Goal: Navigation & Orientation: Find specific page/section

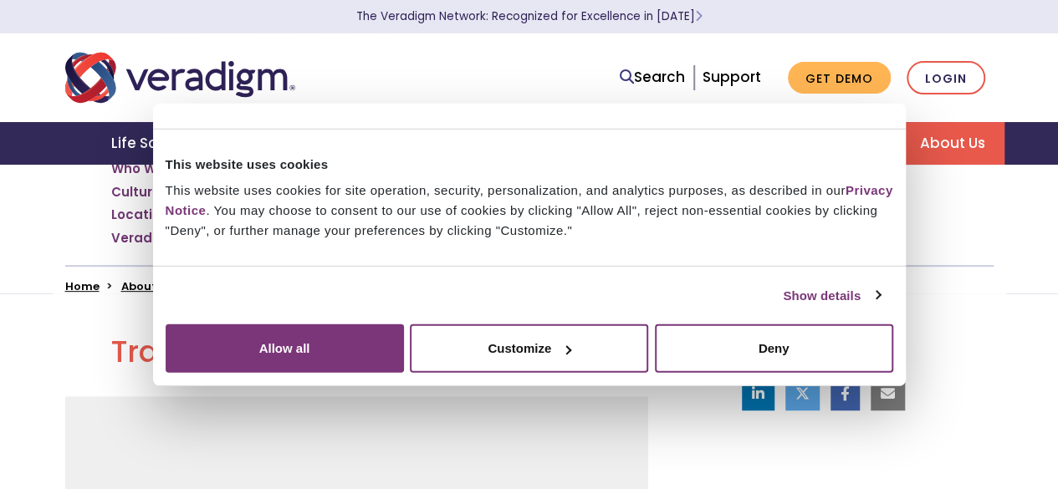
scroll to position [418, 0]
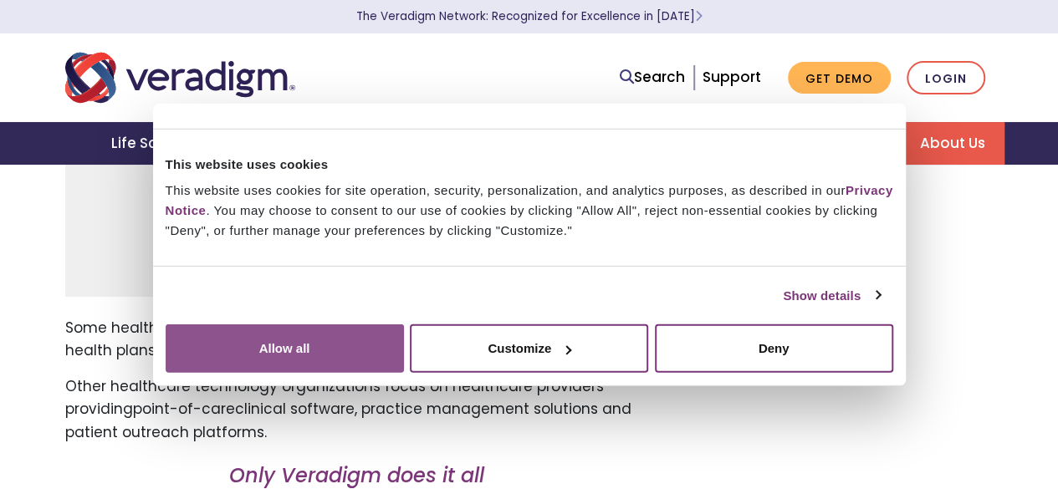
drag, startPoint x: 951, startPoint y: 331, endPoint x: 845, endPoint y: 340, distance: 106.6
click at [404, 331] on button "Allow all" at bounding box center [285, 348] width 238 height 48
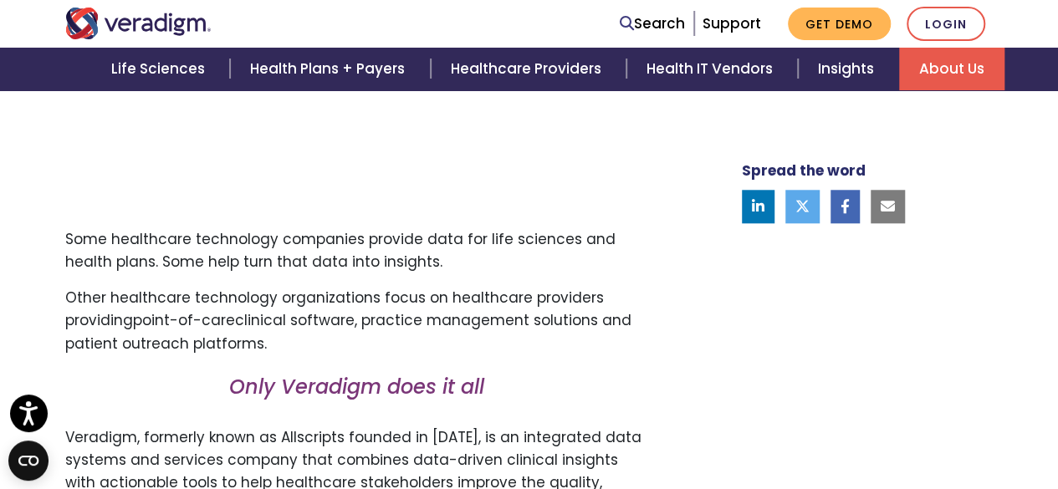
scroll to position [502, 0]
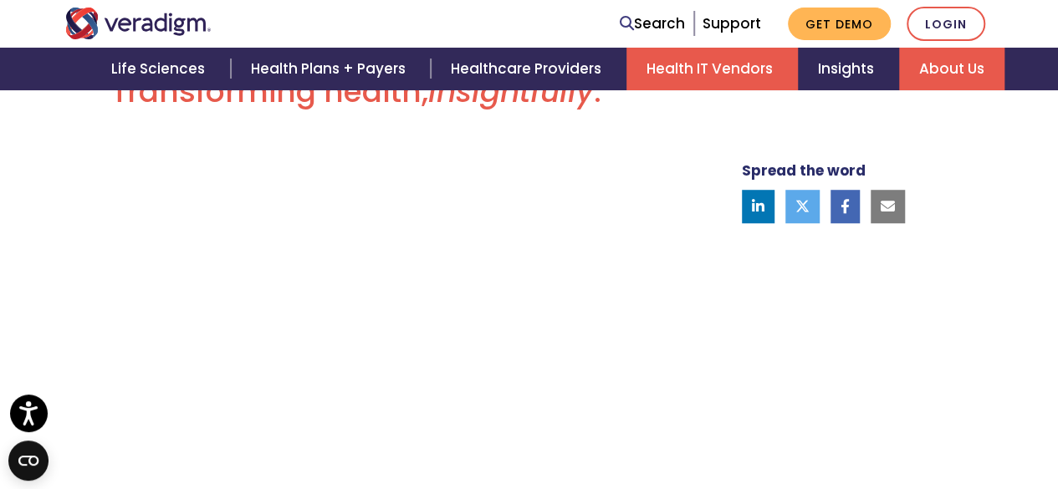
click at [719, 78] on link "Health IT Vendors" at bounding box center [711, 69] width 171 height 43
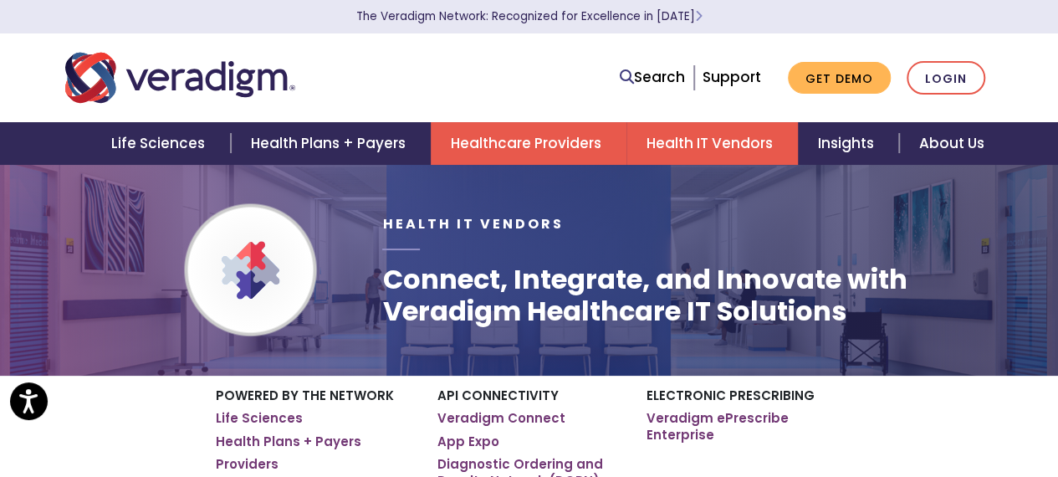
click at [567, 145] on link "Healthcare Providers" at bounding box center [529, 143] width 196 height 43
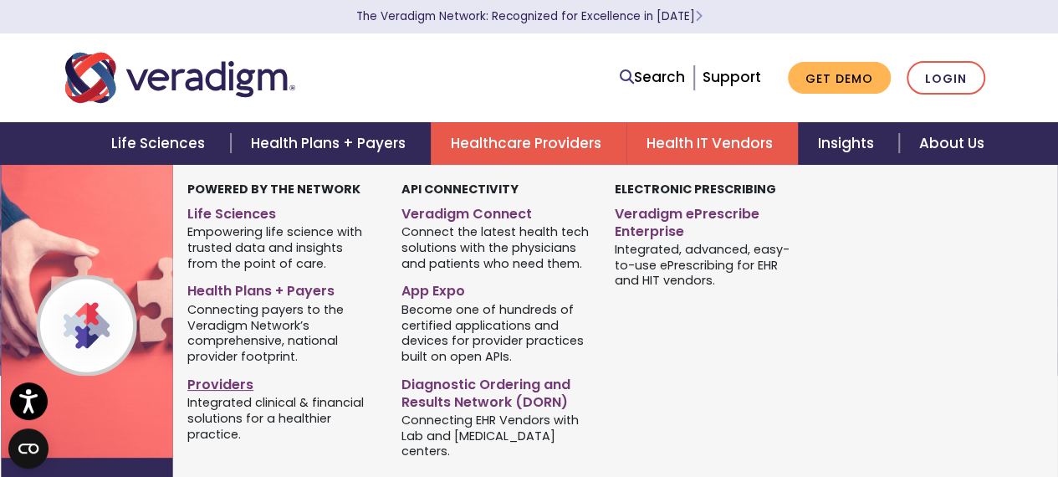
click at [197, 385] on link "Providers" at bounding box center [281, 382] width 189 height 24
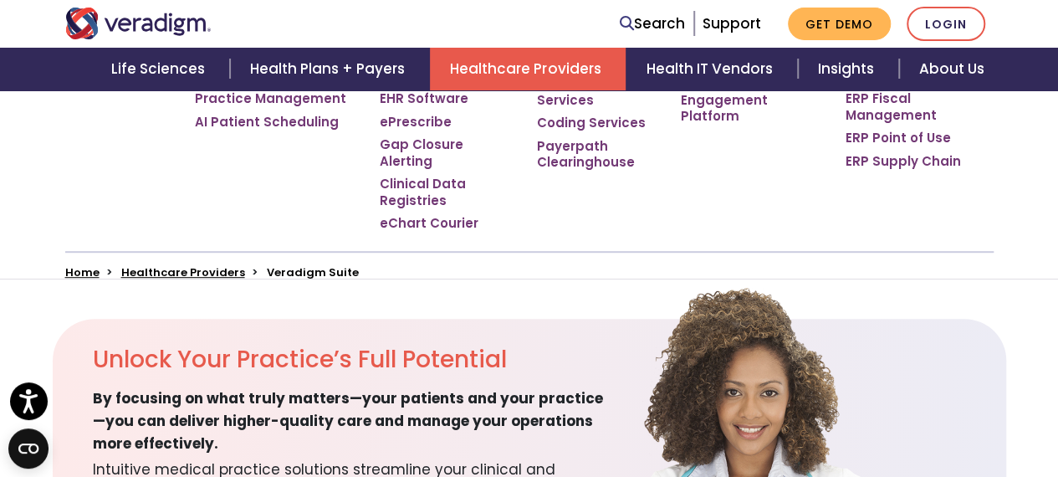
scroll to position [418, 0]
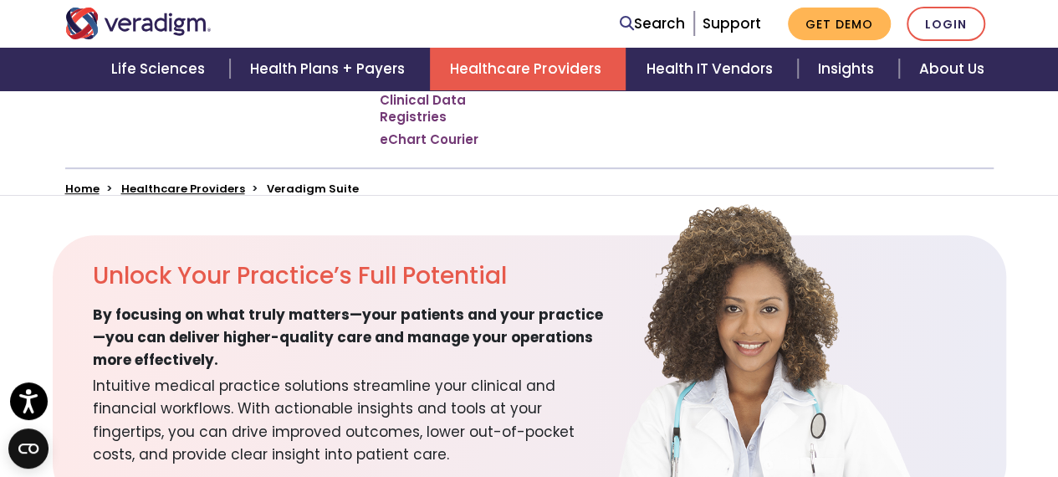
click at [182, 181] on link "Healthcare Providers" at bounding box center [183, 189] width 124 height 16
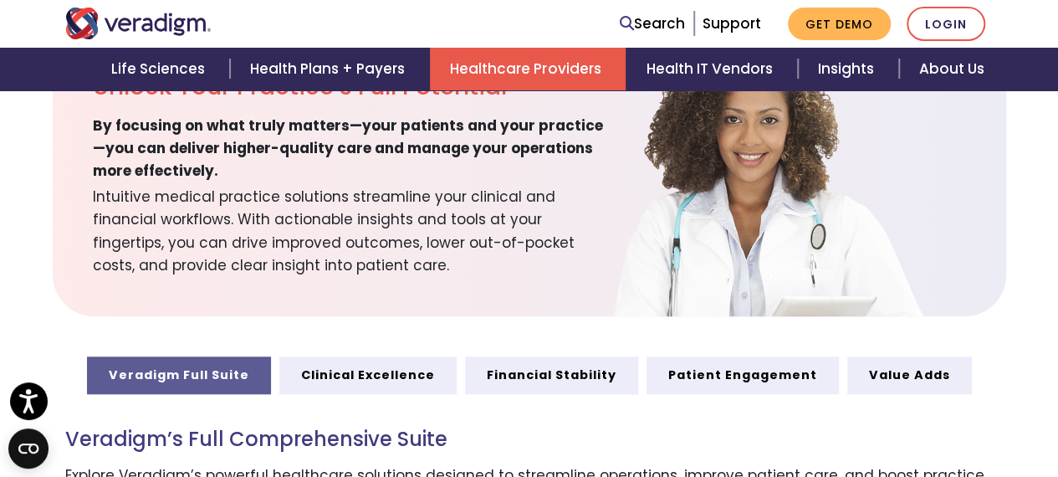
scroll to position [585, 0]
